Goal: Task Accomplishment & Management: Manage account settings

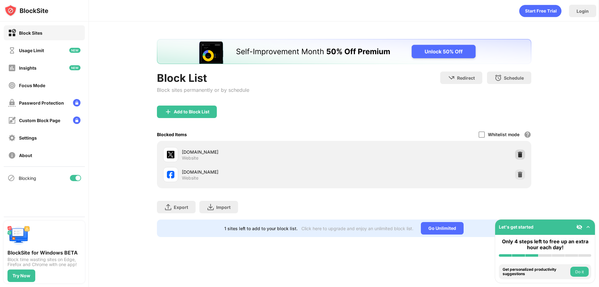
click at [524, 158] on div at bounding box center [520, 155] width 10 height 10
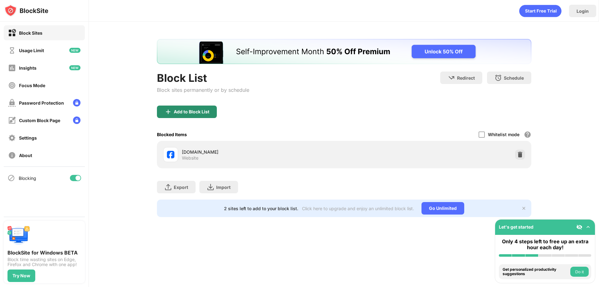
click at [184, 116] on div "Add to Block List" at bounding box center [187, 112] width 60 height 12
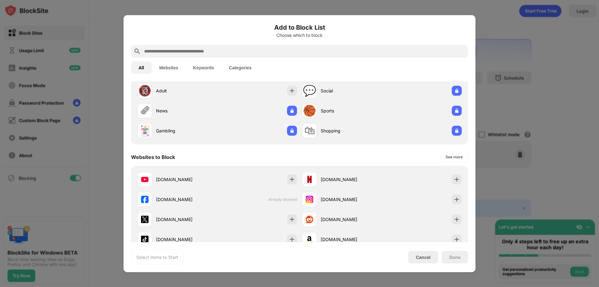
scroll to position [62, 0]
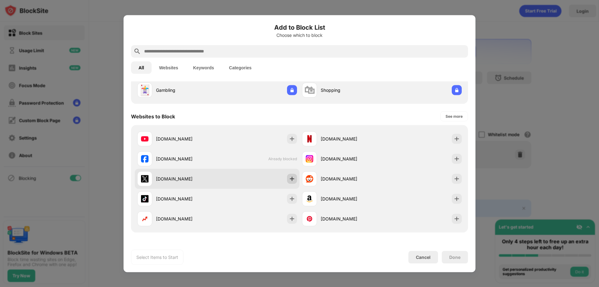
click at [291, 178] on img at bounding box center [292, 178] width 6 height 6
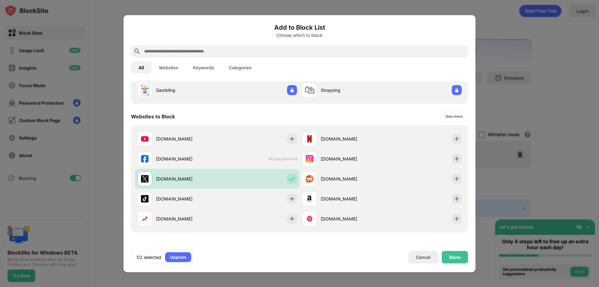
click at [456, 255] on div "Done" at bounding box center [454, 256] width 11 height 5
